Goal: Information Seeking & Learning: Learn about a topic

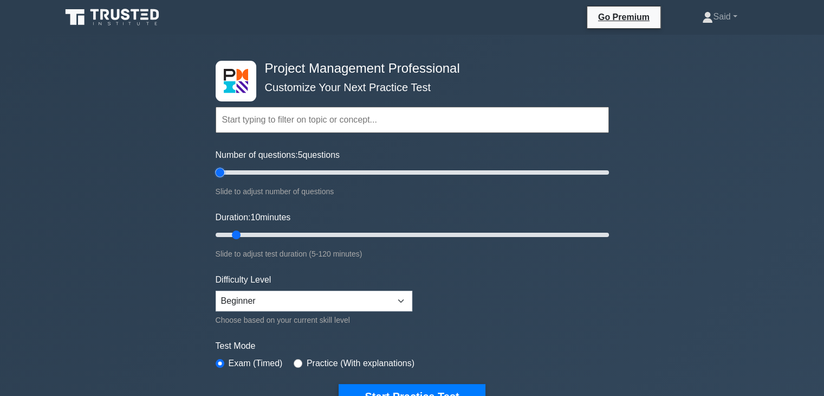
drag, startPoint x: 231, startPoint y: 172, endPoint x: 219, endPoint y: 172, distance: 11.4
type input "5"
click at [219, 172] on input "Number of questions: 5 questions" at bounding box center [412, 172] width 393 height 13
drag, startPoint x: 234, startPoint y: 232, endPoint x: 219, endPoint y: 231, distance: 15.2
type input "5"
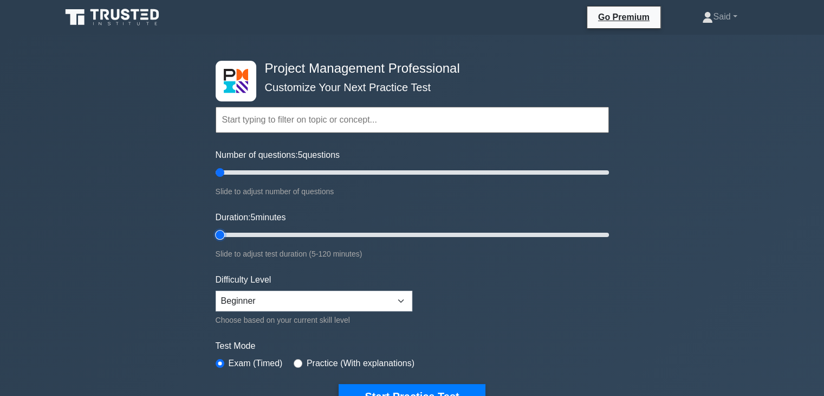
click at [219, 231] on input "Duration: 5 minutes" at bounding box center [412, 234] width 393 height 13
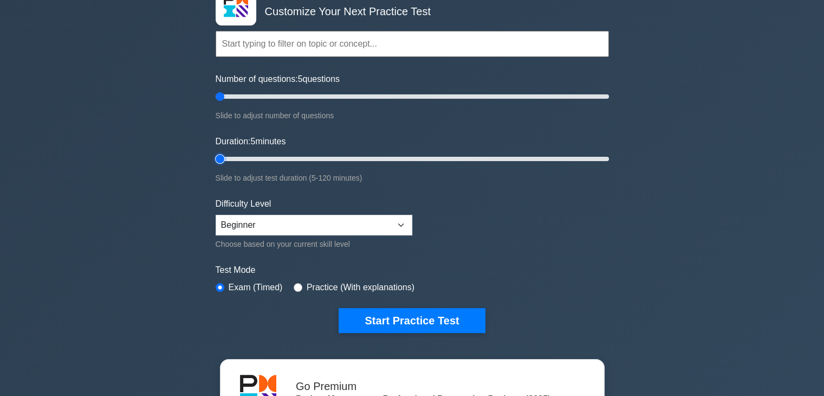
scroll to position [108, 0]
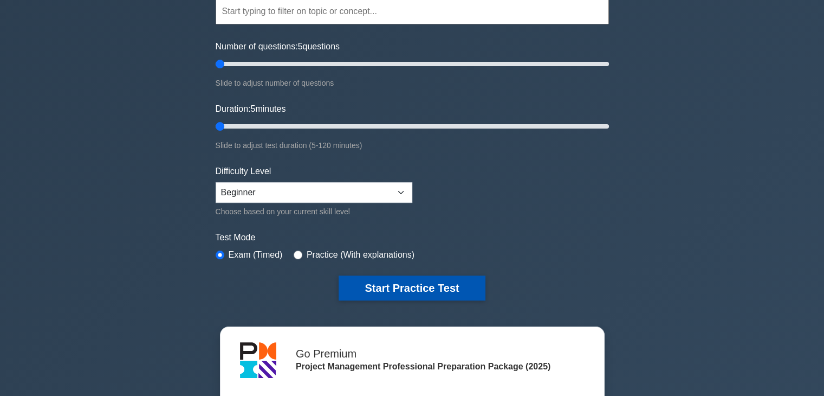
click at [376, 284] on button "Start Practice Test" at bounding box center [412, 287] width 146 height 25
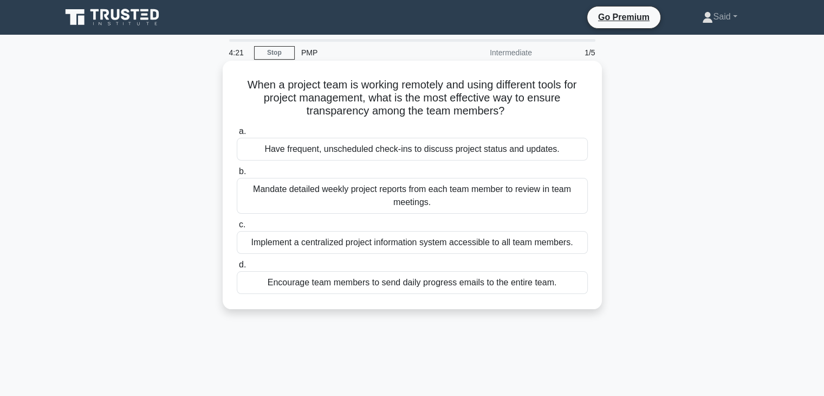
click at [334, 196] on div "Mandate detailed weekly project reports from each team member to review in team…" at bounding box center [412, 196] width 351 height 36
click at [237, 175] on input "b. Mandate detailed weekly project reports from each team member to review in t…" at bounding box center [237, 171] width 0 height 7
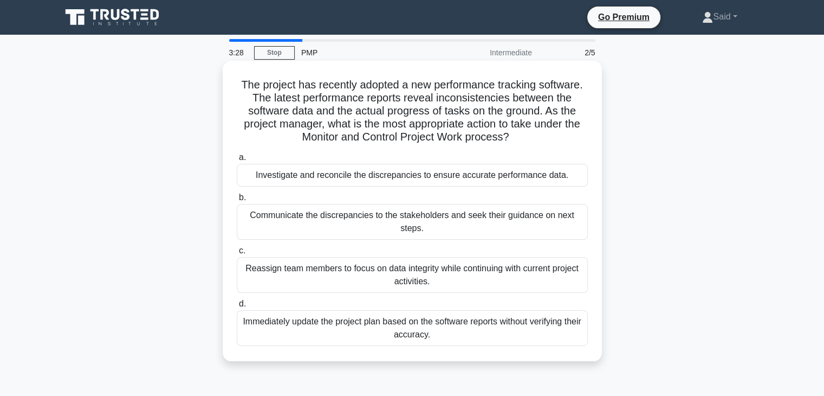
click at [327, 228] on div "Communicate the discrepancies to the stakeholders and seek their guidance on ne…" at bounding box center [412, 222] width 351 height 36
click at [237, 201] on input "b. Communicate the discrepancies to the stakeholders and seek their guidance on…" at bounding box center [237, 197] width 0 height 7
